Goal: Check status: Check status

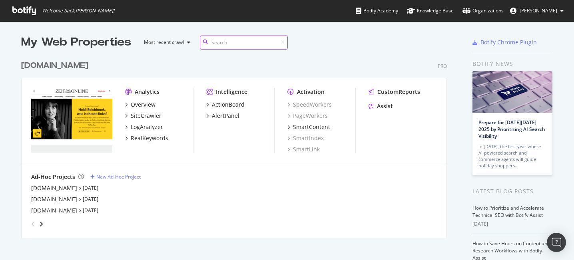
scroll to position [188, 432]
click at [45, 187] on div "[DOMAIN_NAME]" at bounding box center [54, 188] width 46 height 8
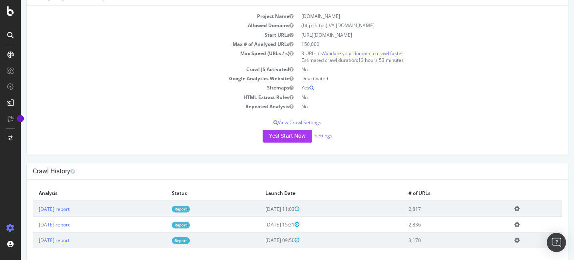
scroll to position [62, 0]
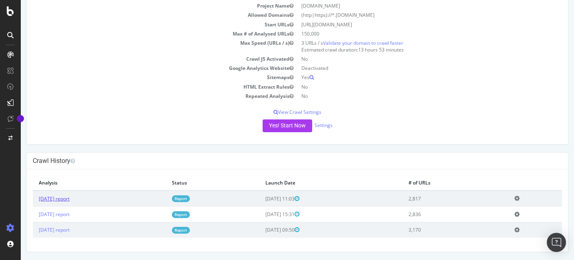
click at [70, 199] on link "2025 Sep. 1st report" at bounding box center [54, 198] width 31 height 7
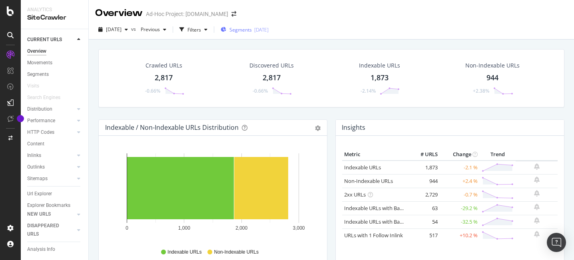
click at [269, 27] on div "2023-03-08" at bounding box center [261, 29] width 14 height 7
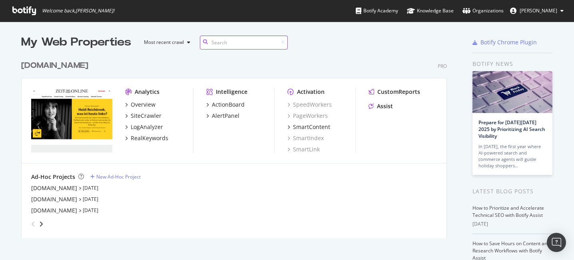
scroll to position [188, 432]
click at [209, 188] on div "academics.de Sep 1st 25" at bounding box center [234, 188] width 406 height 8
click at [132, 115] on div "SiteCrawler" at bounding box center [146, 116] width 31 height 8
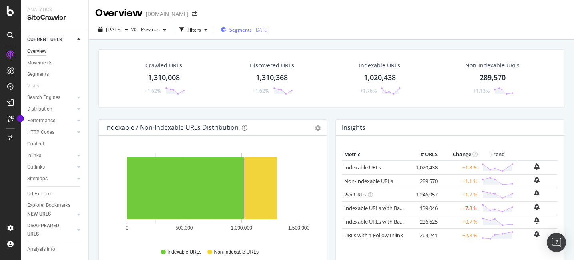
click at [252, 31] on span "Segments" at bounding box center [240, 29] width 22 height 7
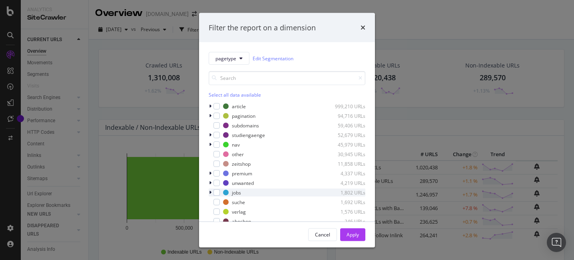
click at [209, 193] on div "modal" at bounding box center [211, 193] width 5 height 8
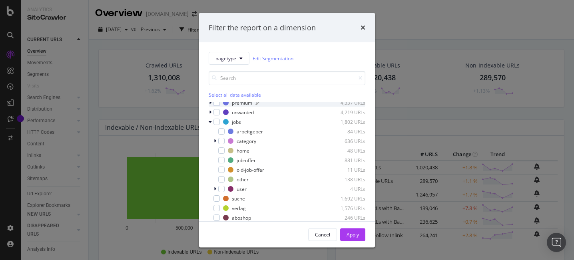
scroll to position [71, 0]
click at [214, 141] on icon "modal" at bounding box center [215, 140] width 2 height 5
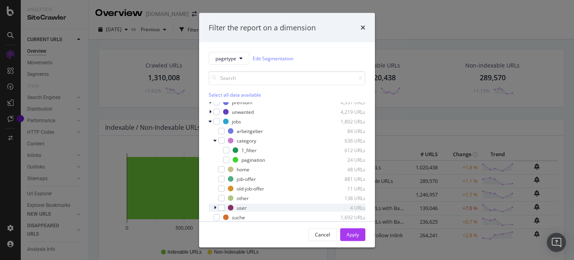
click at [215, 207] on icon "modal" at bounding box center [215, 207] width 2 height 5
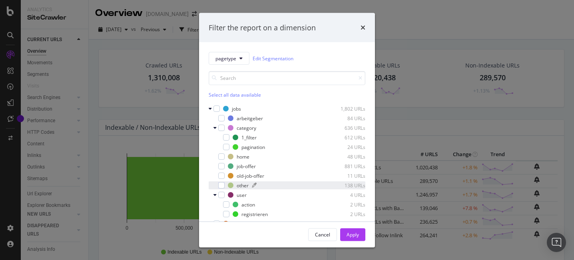
scroll to position [84, 0]
